Goal: Information Seeking & Learning: Learn about a topic

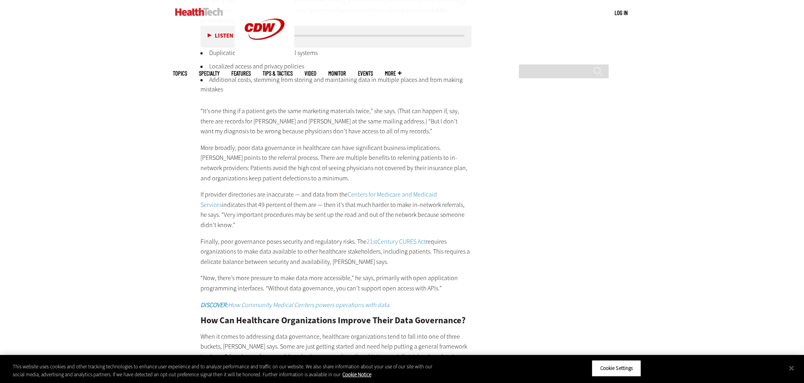
scroll to position [1345, 0]
click at [543, 113] on main "Home » Data Analytics Close New AI Research From CDW See how IT leaders are tac…" at bounding box center [402, 132] width 459 height 2252
click at [530, 119] on main "Home » Data Analytics Close New AI Research From CDW See how IT leaders are tac…" at bounding box center [402, 132] width 459 height 2252
drag, startPoint x: 522, startPoint y: 118, endPoint x: 479, endPoint y: 120, distance: 42.8
click at [521, 118] on main "Home » Data Analytics Close New AI Research From CDW See how IT leaders are tac…" at bounding box center [402, 132] width 459 height 2252
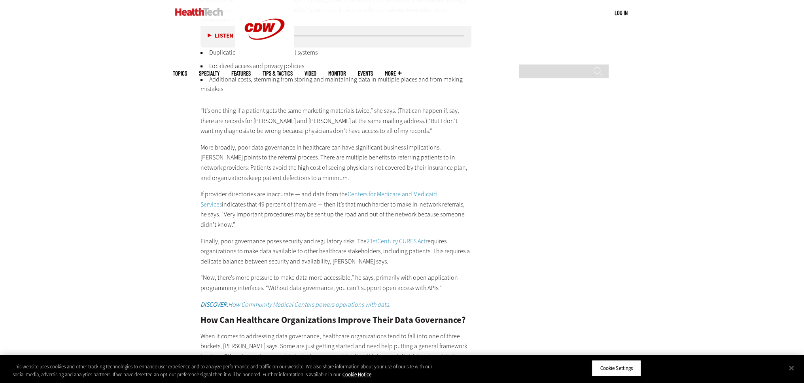
drag, startPoint x: 565, startPoint y: 0, endPoint x: 563, endPoint y: 6, distance: 5.9
click at [565, 61] on div "Search ******" at bounding box center [562, 72] width 95 height 22
click at [559, 64] on input "Search" at bounding box center [564, 71] width 90 height 14
type input "*******"
click at [593, 66] on input "******" at bounding box center [597, 74] width 9 height 16
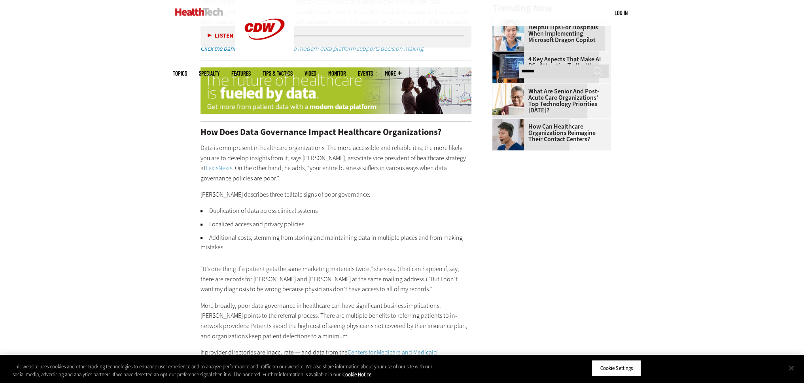
click at [789, 367] on button "Close" at bounding box center [791, 367] width 17 height 17
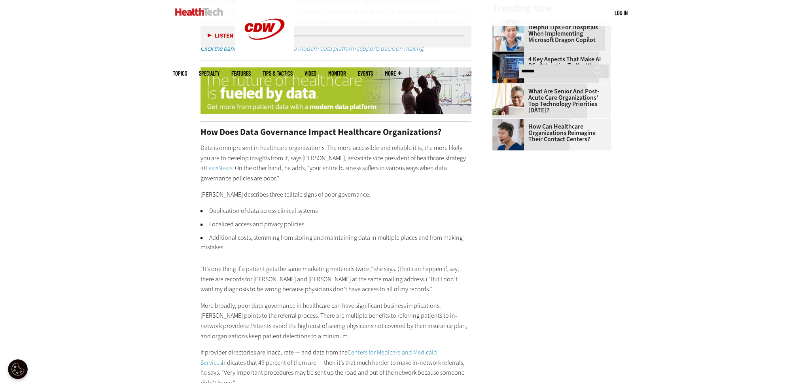
click at [378, 189] on p "Krishnan describes three telltale signs of poor governance:" at bounding box center [335, 194] width 271 height 10
drag, startPoint x: 315, startPoint y: 50, endPoint x: 132, endPoint y: 110, distance: 192.5
drag, startPoint x: 132, startPoint y: 110, endPoint x: 330, endPoint y: 204, distance: 219.7
click at [331, 206] on li "Duplication of data across clinical systems" at bounding box center [335, 210] width 271 height 9
drag, startPoint x: 330, startPoint y: 204, endPoint x: 293, endPoint y: 187, distance: 40.7
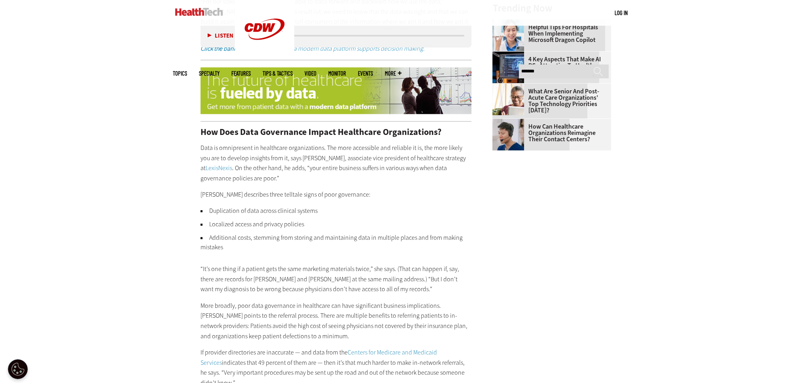
click at [293, 189] on p "Krishnan describes three telltale signs of poor governance:" at bounding box center [335, 194] width 271 height 10
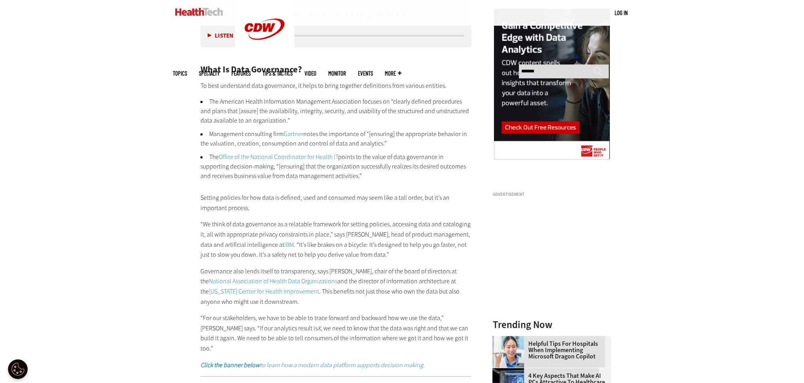
scroll to position [870, 0]
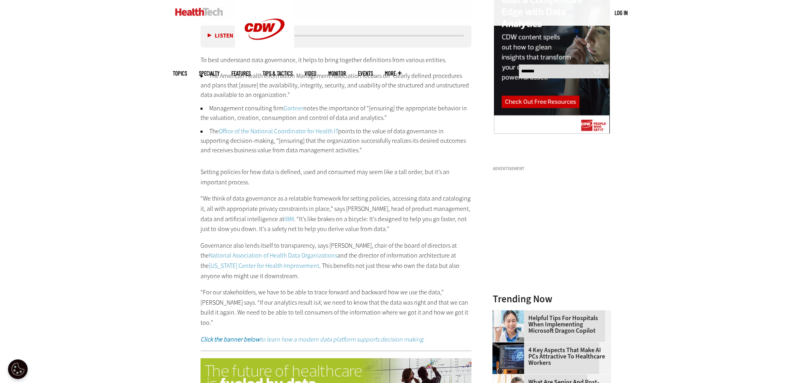
scroll to position [949, 0]
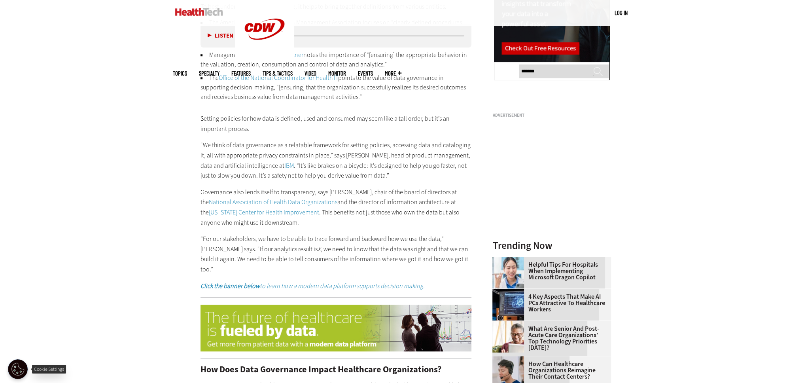
click at [24, 365] on button "Open Preferences" at bounding box center [18, 369] width 20 height 20
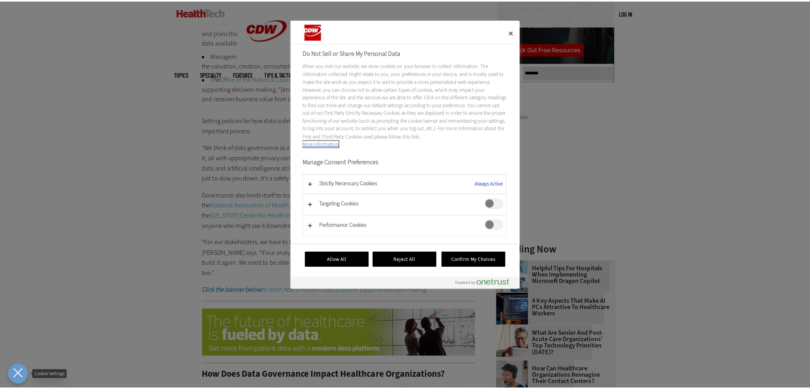
scroll to position [951, 0]
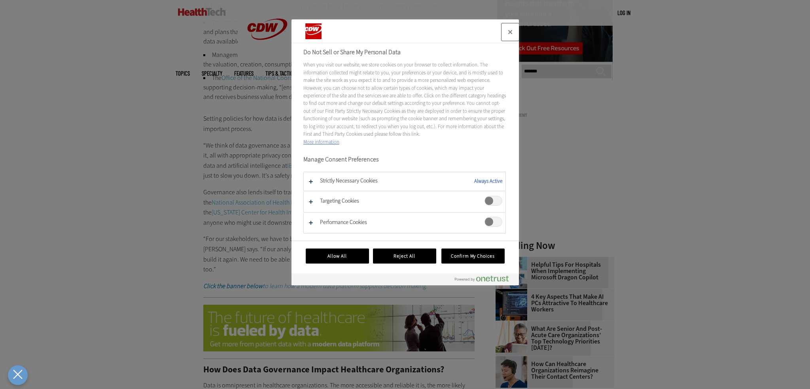
click at [512, 32] on button "Close" at bounding box center [509, 31] width 17 height 17
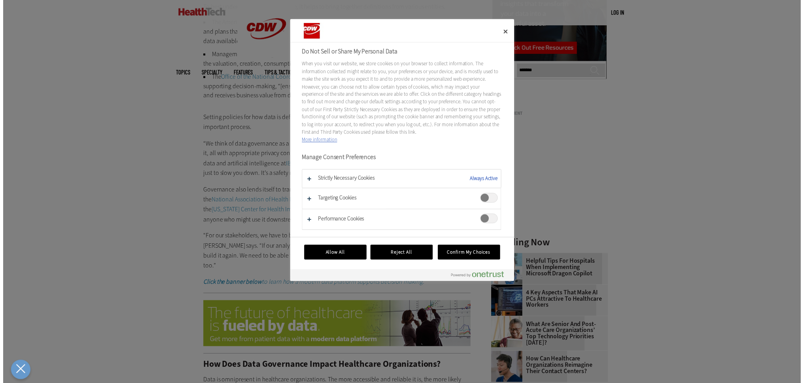
scroll to position [949, 0]
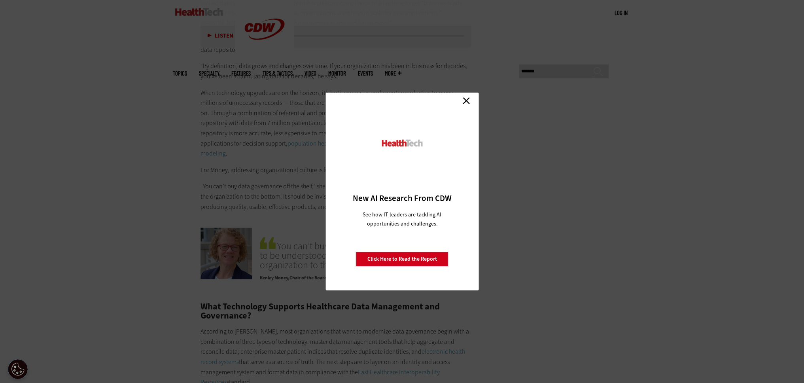
scroll to position [1740, 0]
click at [461, 99] on link "Close" at bounding box center [466, 101] width 12 height 12
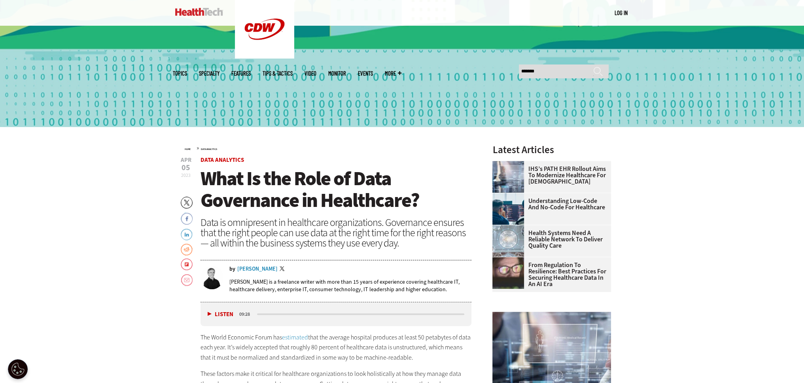
scroll to position [237, 0]
